Goal: Transaction & Acquisition: Purchase product/service

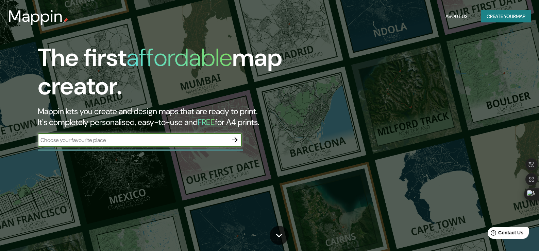
drag, startPoint x: 489, startPoint y: 0, endPoint x: 366, endPoint y: 108, distance: 163.1
click at [366, 108] on div "The first affordable map creator. Mappin lets you create and design maps that a…" at bounding box center [269, 125] width 539 height 251
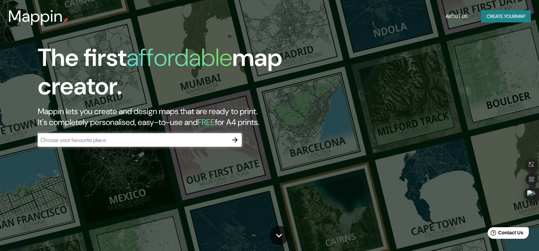
click at [235, 138] on icon "button" at bounding box center [234, 139] width 5 height 5
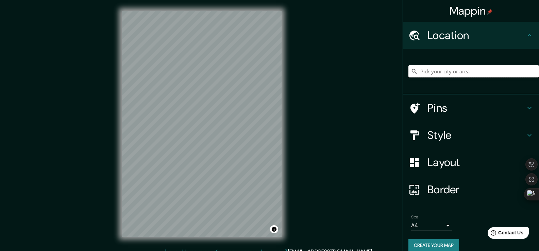
click at [433, 72] on input "Pick your city or area" at bounding box center [473, 71] width 131 height 12
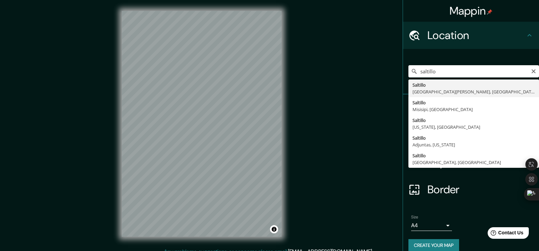
type input "[GEOGRAPHIC_DATA], [GEOGRAPHIC_DATA][PERSON_NAME], [GEOGRAPHIC_DATA]"
click at [435, 92] on div "[GEOGRAPHIC_DATA], [GEOGRAPHIC_DATA][PERSON_NAME], [GEOGRAPHIC_DATA] [GEOGRAPHI…" at bounding box center [471, 72] width 136 height 46
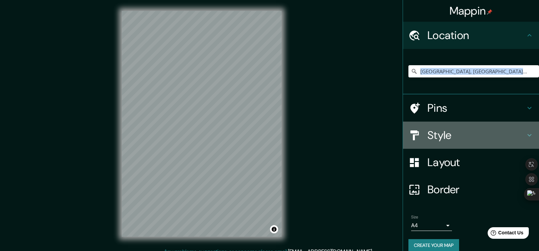
click at [440, 133] on h4 "Style" at bounding box center [476, 136] width 98 height 14
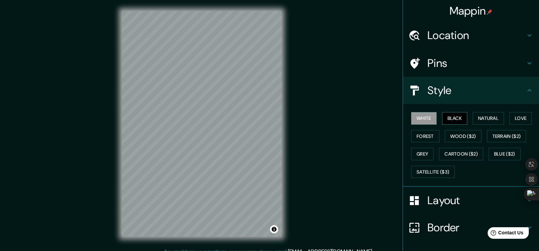
click at [450, 118] on button "Black" at bounding box center [455, 118] width 26 height 13
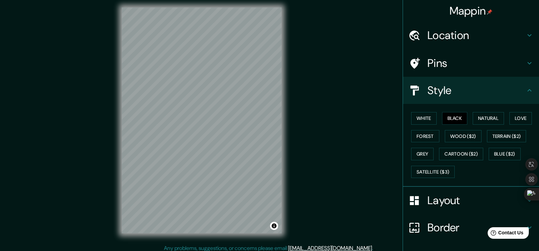
scroll to position [7, 0]
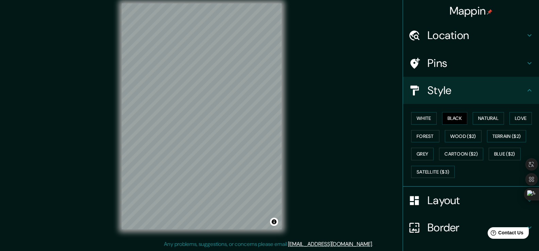
click at [438, 204] on h4 "Layout" at bounding box center [476, 201] width 98 height 14
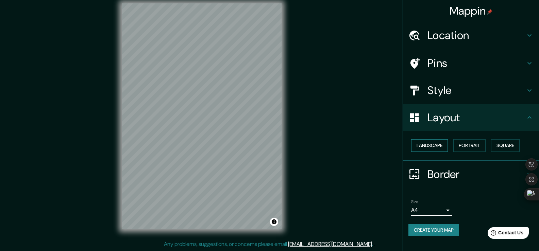
click at [425, 147] on button "Landscape" at bounding box center [429, 145] width 37 height 13
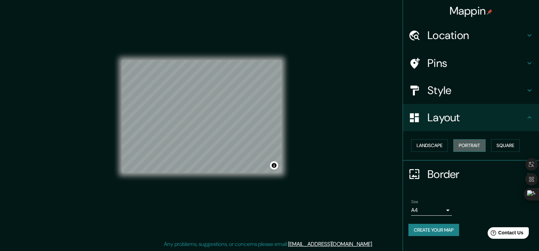
click at [473, 147] on button "Portrait" at bounding box center [469, 145] width 32 height 13
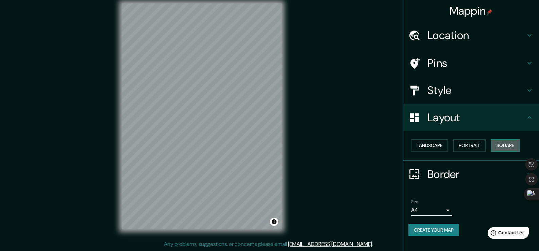
click at [511, 146] on button "Square" at bounding box center [505, 145] width 29 height 13
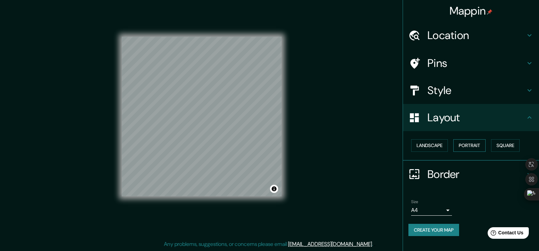
click at [478, 143] on button "Portrait" at bounding box center [469, 145] width 32 height 13
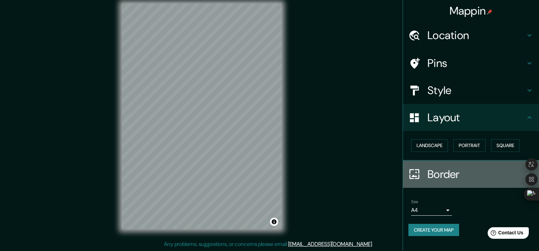
click at [443, 174] on h4 "Border" at bounding box center [476, 175] width 98 height 14
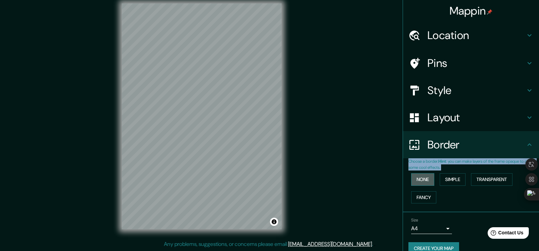
click at [416, 180] on button "None" at bounding box center [422, 179] width 23 height 13
click at [445, 177] on button "Simple" at bounding box center [453, 179] width 26 height 13
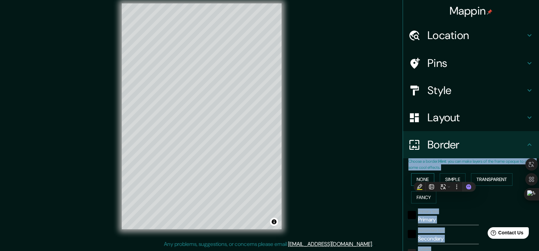
click at [423, 175] on button "None" at bounding box center [422, 179] width 23 height 13
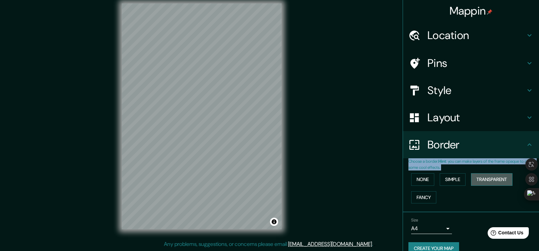
click at [488, 178] on button "Transparent" at bounding box center [491, 179] width 41 height 13
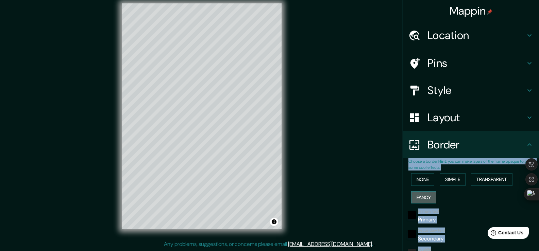
click at [424, 195] on button "Fancy" at bounding box center [423, 197] width 25 height 13
click at [419, 181] on button "None" at bounding box center [422, 179] width 23 height 13
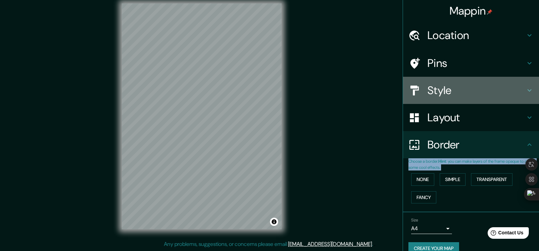
click at [443, 94] on h4 "Style" at bounding box center [476, 91] width 98 height 14
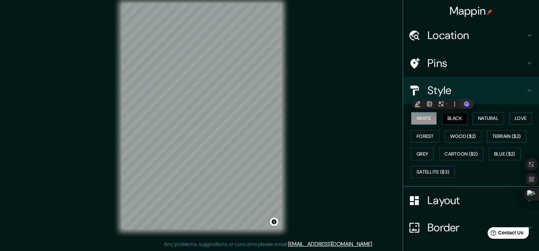
click at [425, 121] on button "White" at bounding box center [424, 118] width 26 height 13
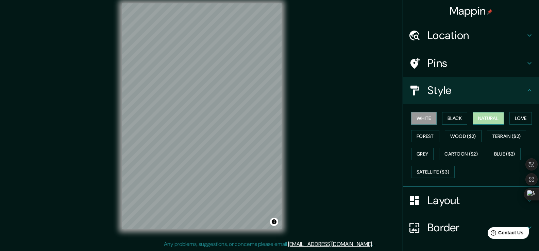
click at [491, 120] on button "Natural" at bounding box center [488, 118] width 31 height 13
click at [521, 118] on button "Love" at bounding box center [520, 118] width 22 height 13
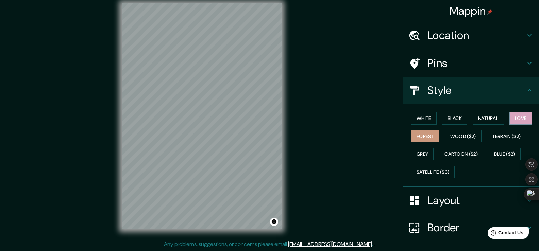
click at [425, 138] on button "Forest" at bounding box center [425, 136] width 28 height 13
click at [451, 138] on button "Wood ($2)" at bounding box center [463, 136] width 37 height 13
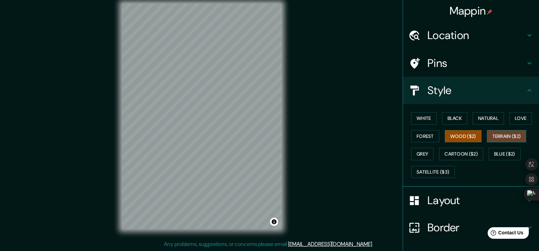
click at [504, 135] on button "Terrain ($2)" at bounding box center [506, 136] width 39 height 13
click at [422, 152] on button "Grey" at bounding box center [422, 154] width 22 height 13
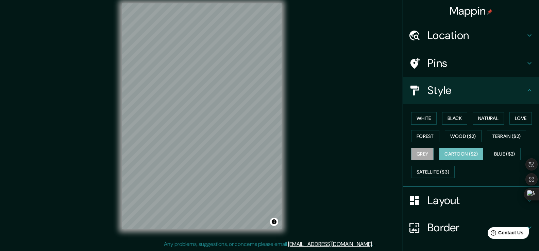
click at [444, 153] on button "Cartoon ($2)" at bounding box center [461, 154] width 44 height 13
click at [489, 149] on button "Blue ($2)" at bounding box center [505, 154] width 32 height 13
click at [472, 152] on button "Cartoon ($2)" at bounding box center [461, 154] width 44 height 13
click at [418, 121] on button "White" at bounding box center [424, 118] width 26 height 13
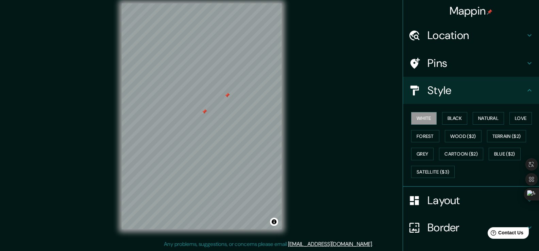
click at [206, 113] on div at bounding box center [204, 111] width 5 height 5
click at [228, 96] on div at bounding box center [226, 95] width 5 height 5
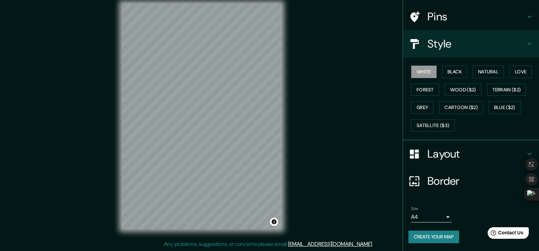
scroll to position [47, 0]
click at [438, 233] on button "Create your map" at bounding box center [433, 237] width 51 height 13
click at [443, 237] on button "Create your map" at bounding box center [433, 237] width 51 height 13
click at [443, 216] on body "Mappin Location [GEOGRAPHIC_DATA], [GEOGRAPHIC_DATA][PERSON_NAME], [GEOGRAPHIC_…" at bounding box center [269, 118] width 539 height 251
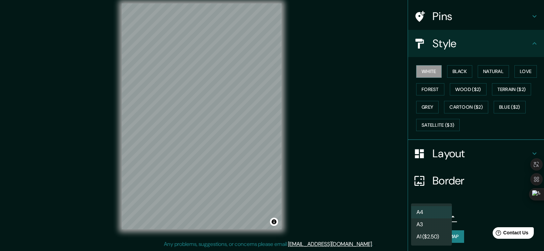
click at [441, 221] on li "A3" at bounding box center [431, 225] width 41 height 12
type input "a4"
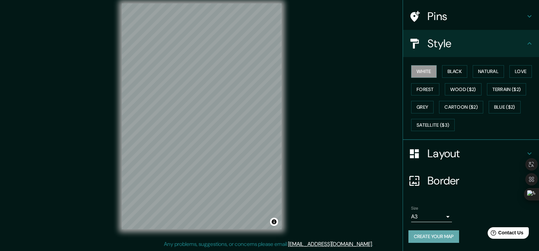
click at [450, 236] on button "Create your map" at bounding box center [433, 237] width 51 height 13
click at [200, 160] on div at bounding box center [197, 160] width 5 height 5
